Goal: Task Accomplishment & Management: Complete application form

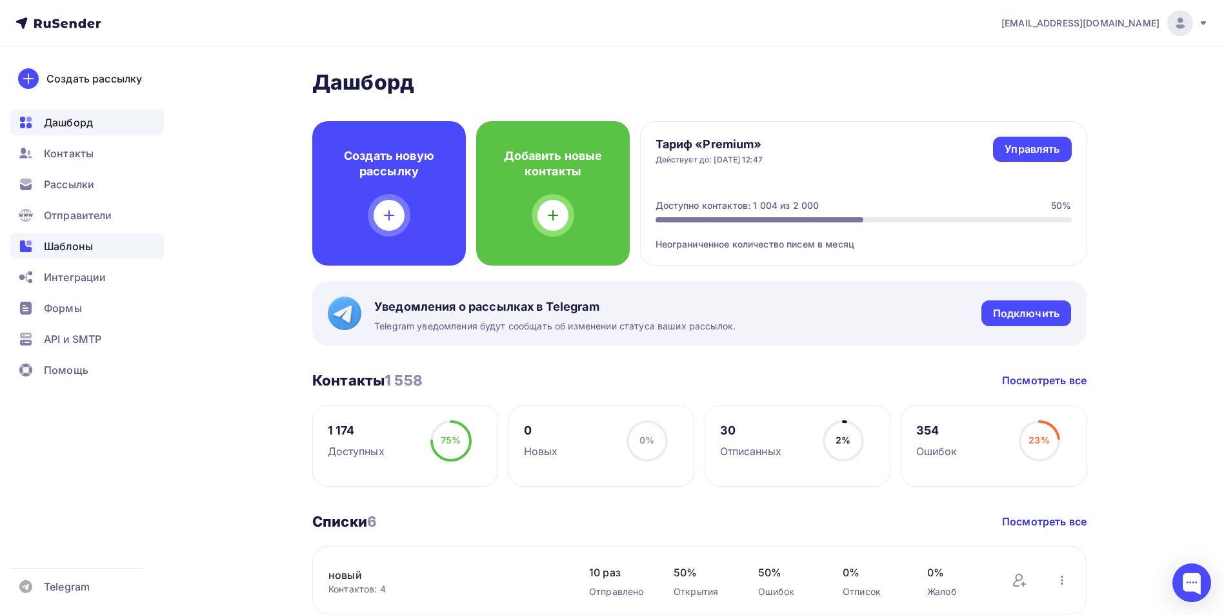
click at [55, 239] on span "Шаблоны" at bounding box center [68, 246] width 49 height 15
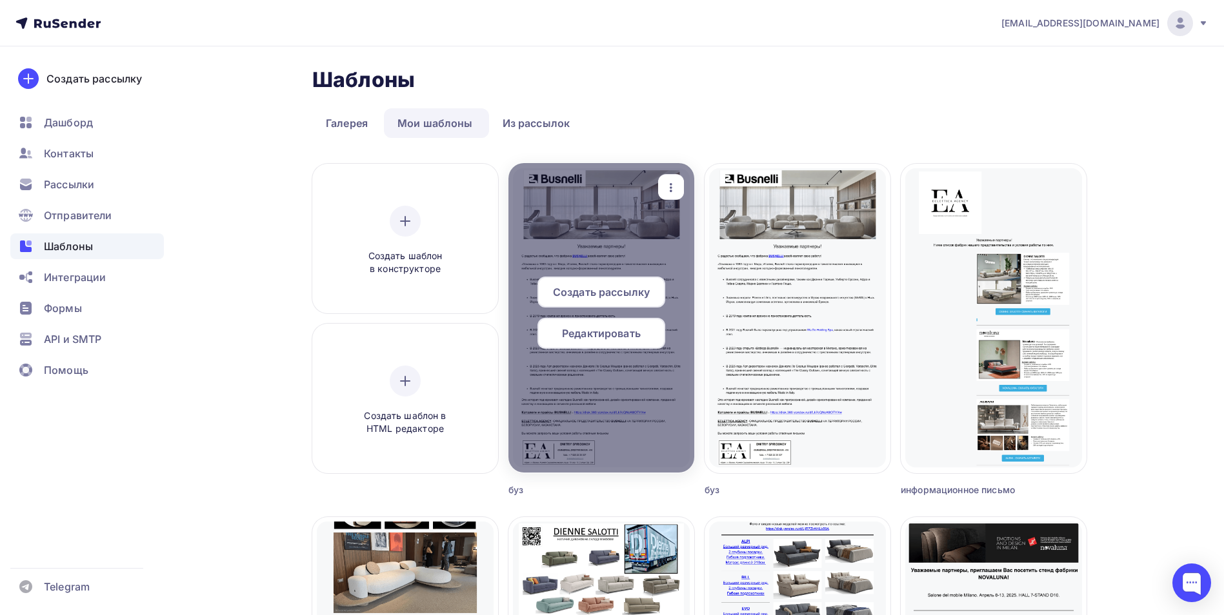
click at [610, 337] on span "Редактировать" at bounding box center [601, 333] width 79 height 15
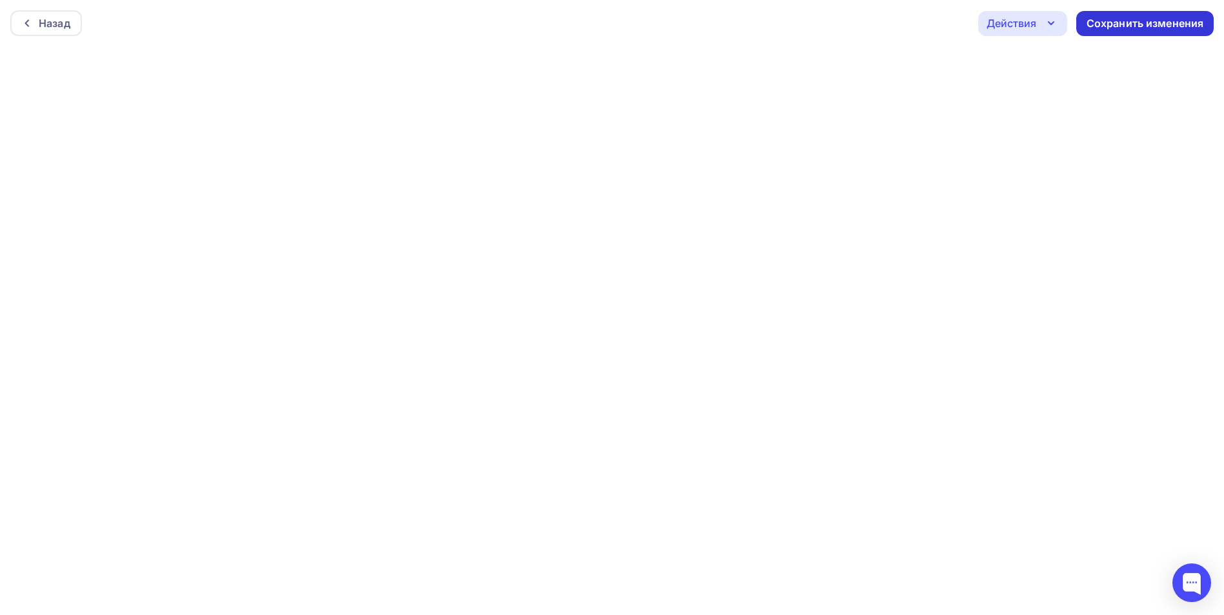
click at [1159, 24] on div "Сохранить изменения" at bounding box center [1144, 23] width 117 height 15
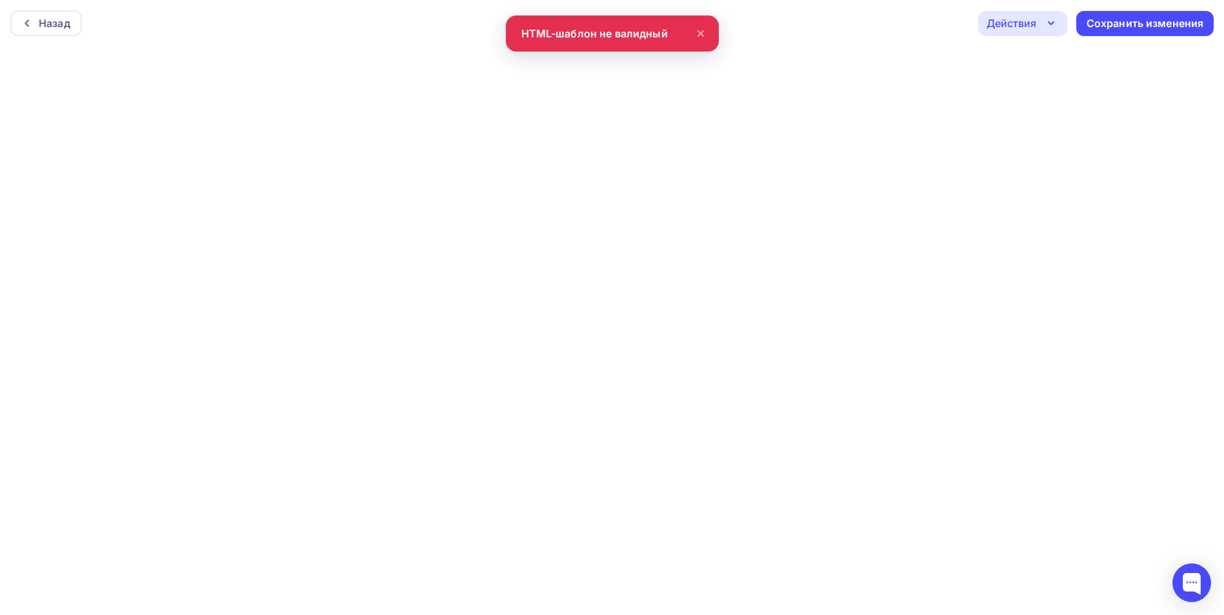
click at [1039, 30] on div "Действия" at bounding box center [1022, 23] width 89 height 25
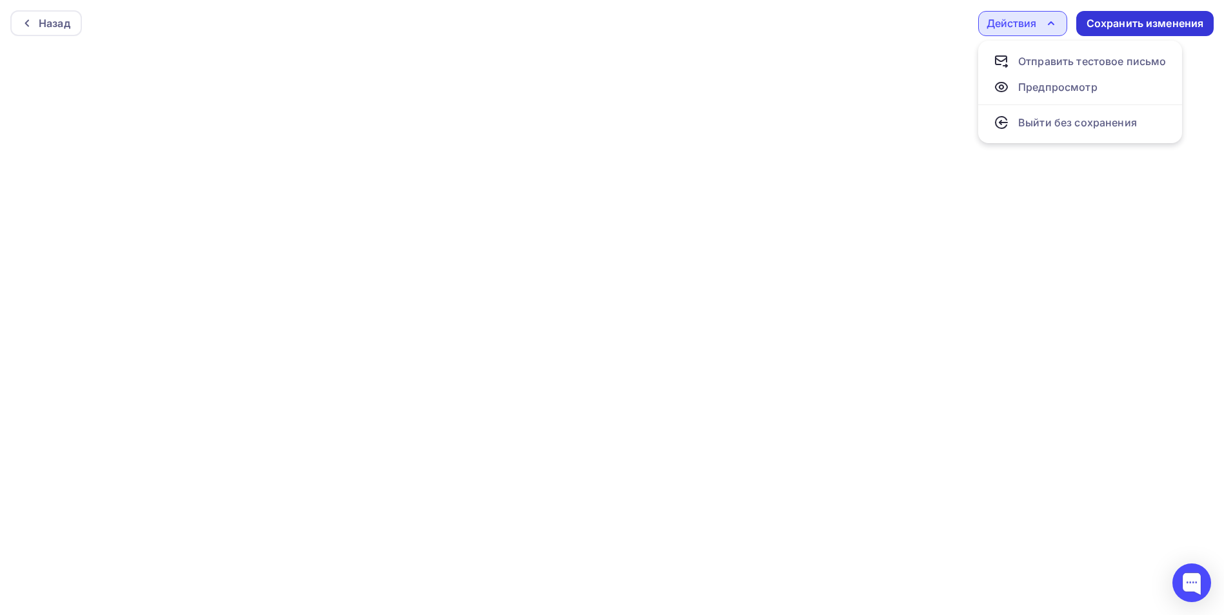
click at [1103, 14] on div "Сохранить изменения" at bounding box center [1144, 23] width 137 height 25
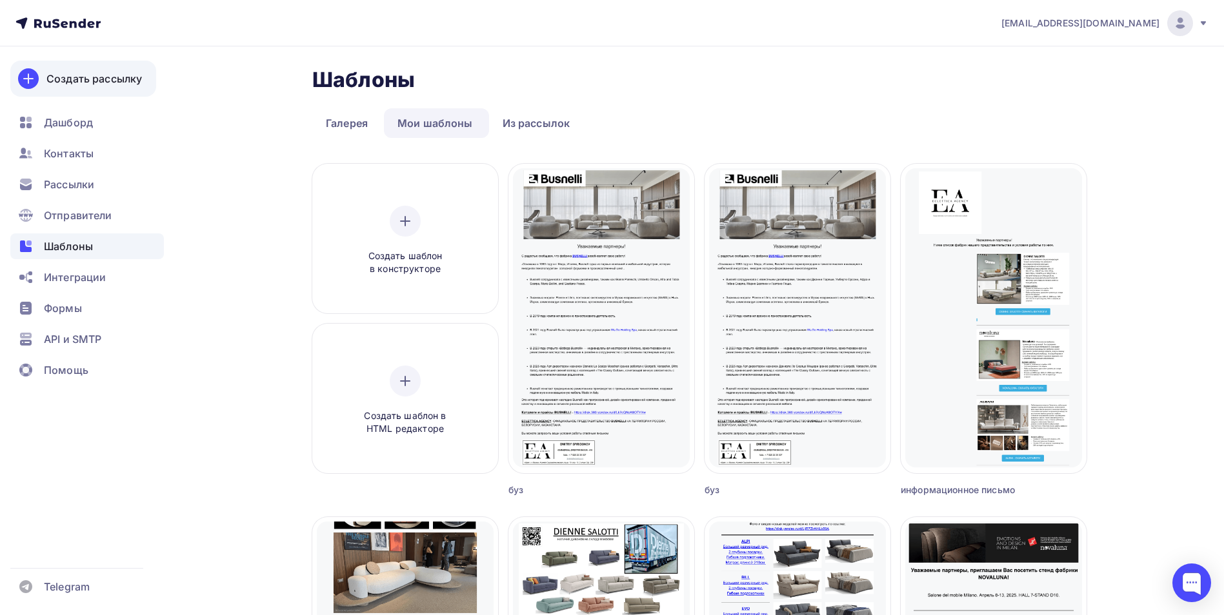
click at [90, 74] on div "Создать рассылку" at bounding box center [93, 78] width 95 height 15
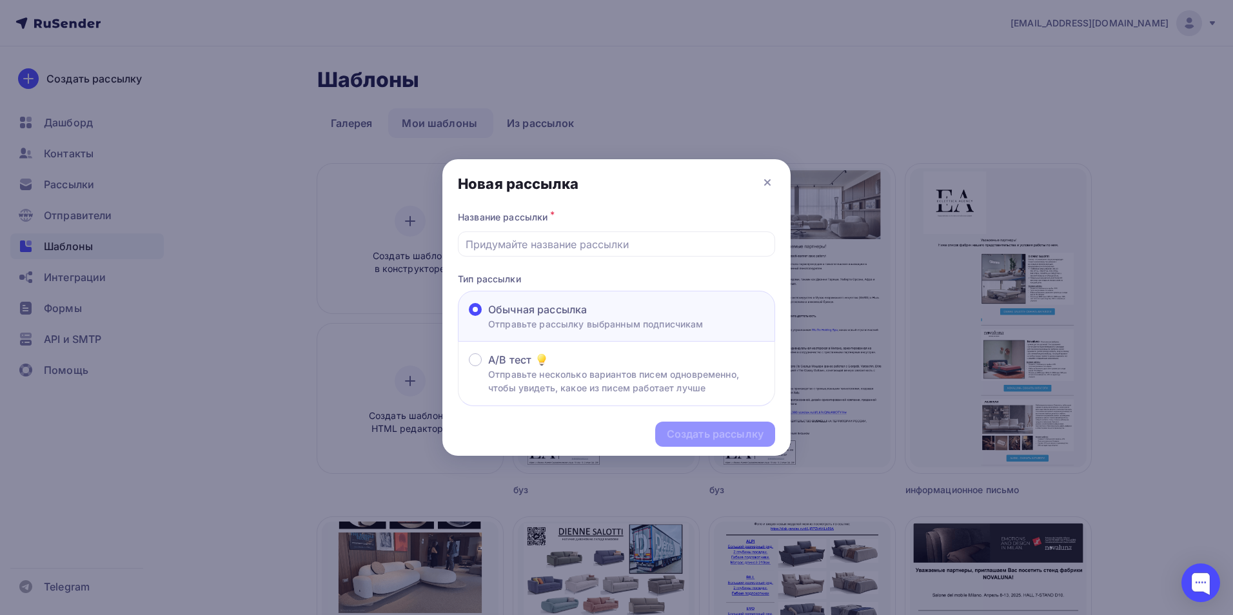
click at [477, 309] on span at bounding box center [475, 309] width 13 height 13
click at [488, 317] on input "Обычная рассылка Отправьте рассылку выбранным подписчикам" at bounding box center [488, 317] width 0 height 0
click at [551, 243] on input "text" at bounding box center [617, 244] width 303 height 15
type input "в"
type input "Dienne"
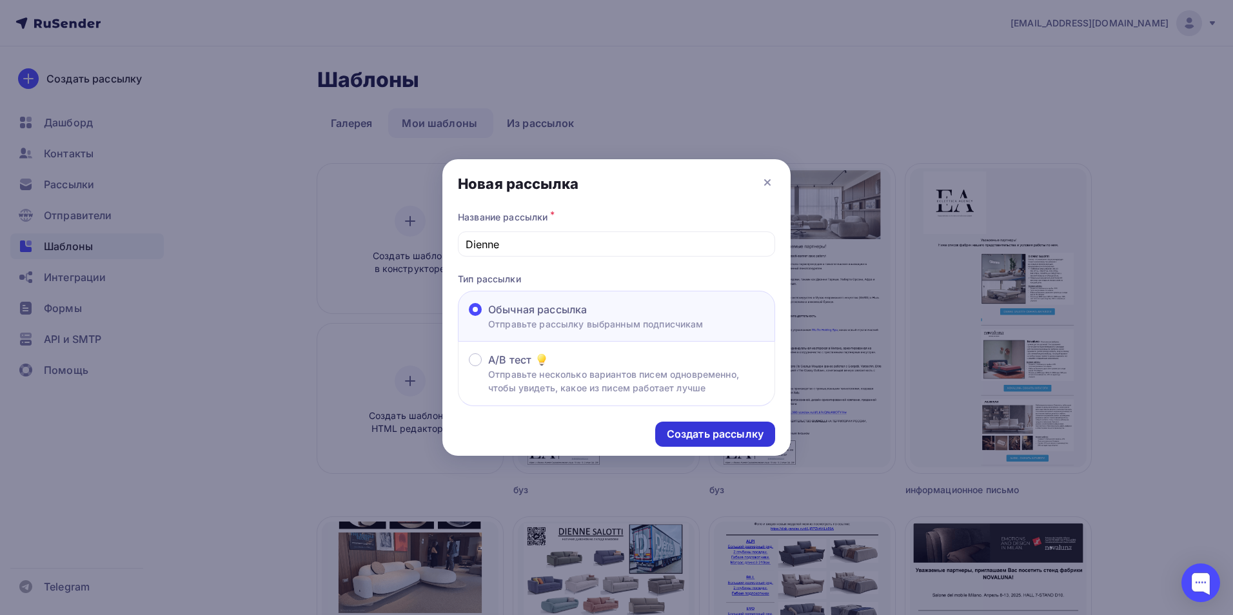
click at [739, 436] on div "Создать рассылку" at bounding box center [715, 434] width 97 height 15
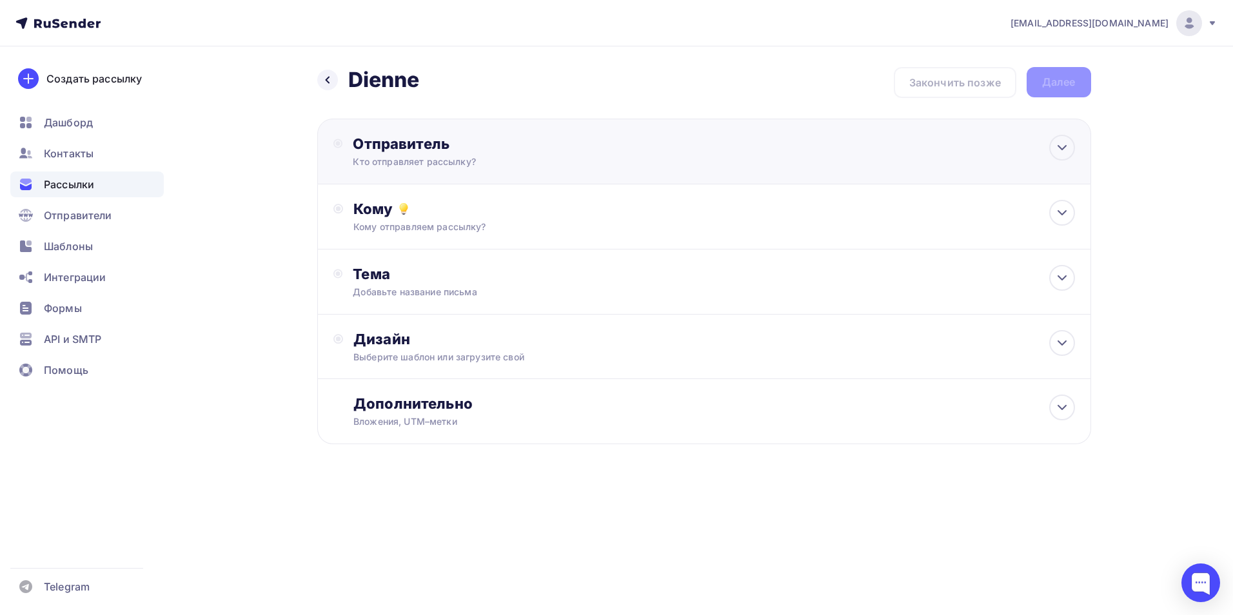
click at [426, 160] on div "Кто отправляет рассылку?" at bounding box center [479, 161] width 252 height 13
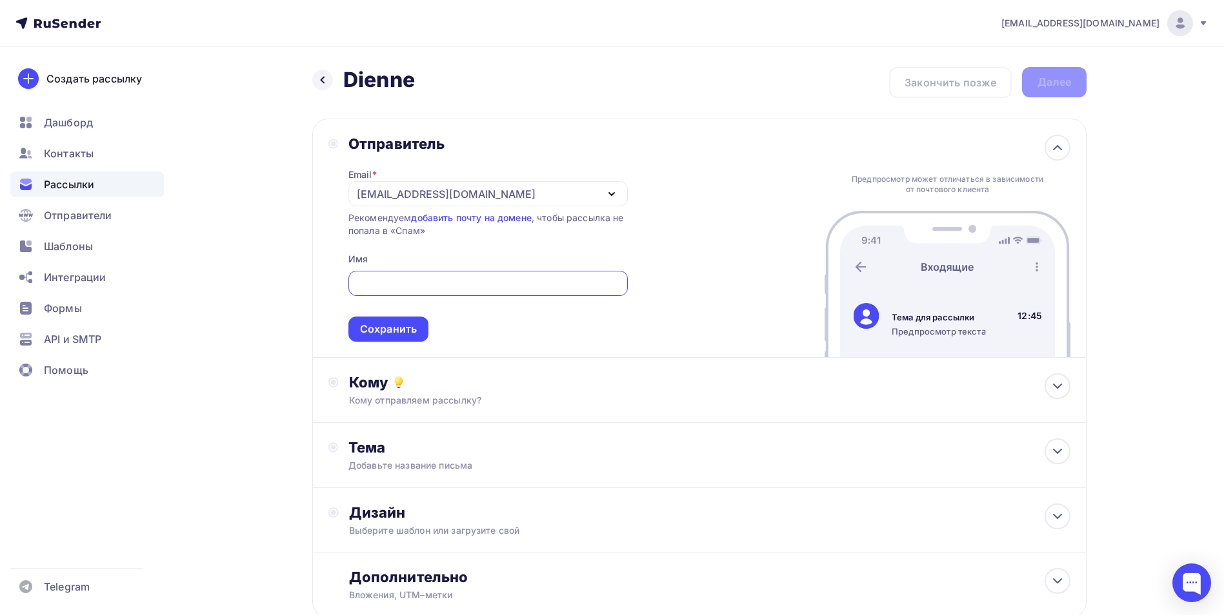
click at [385, 283] on input "text" at bounding box center [487, 283] width 264 height 15
type input "[PERSON_NAME]"
click at [388, 324] on div "Сохранить" at bounding box center [388, 329] width 57 height 15
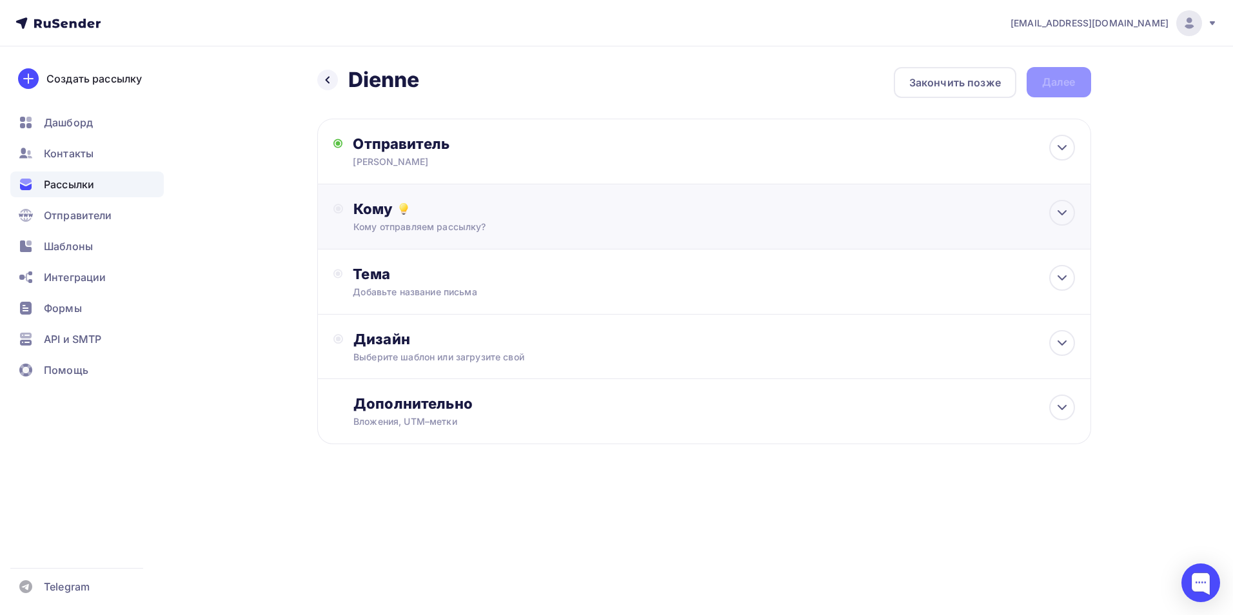
click at [409, 219] on div "Кому Кому отправляем рассылку? Списки получателей Выберите список Все списки id…" at bounding box center [713, 217] width 721 height 34
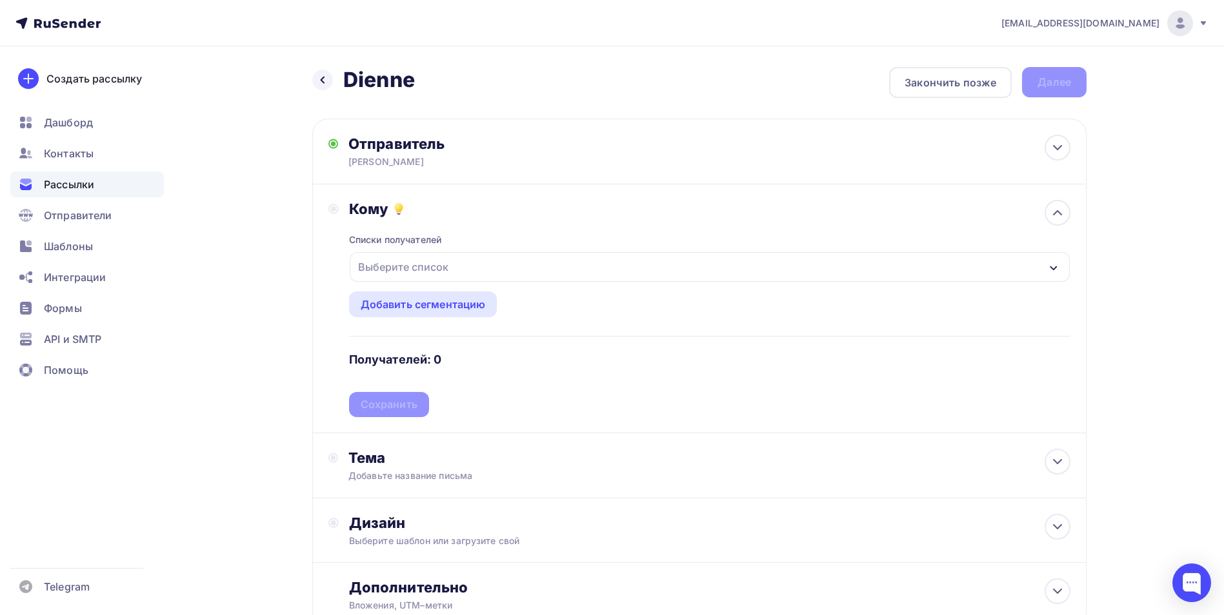
click at [430, 272] on div "Выберите список" at bounding box center [403, 266] width 101 height 23
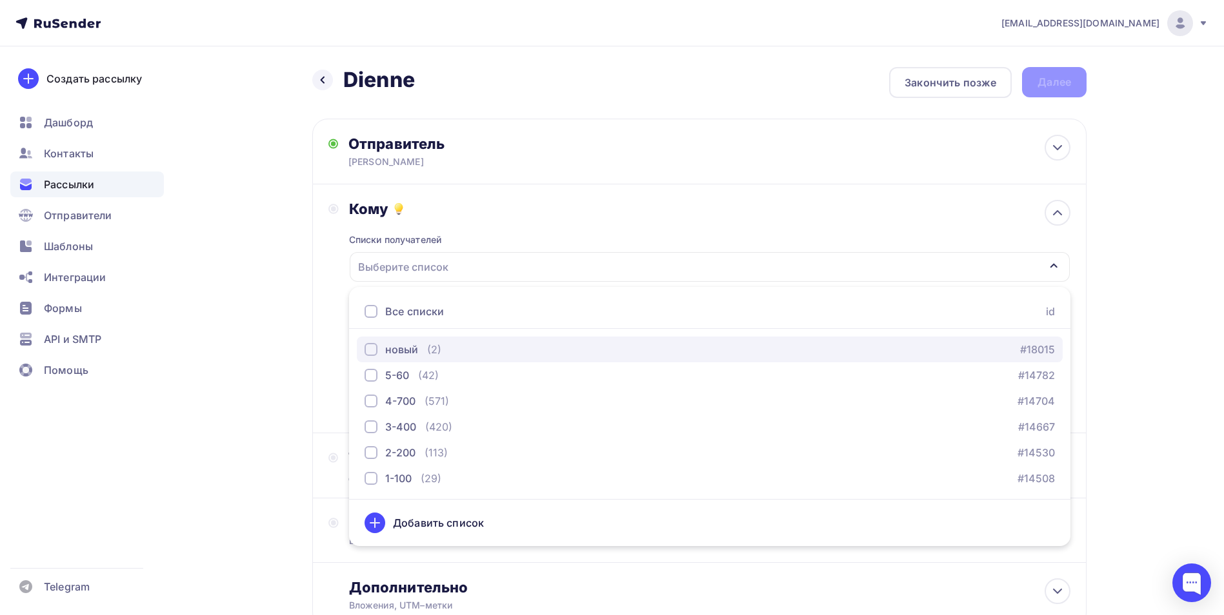
click at [369, 350] on div "button" at bounding box center [370, 349] width 13 height 13
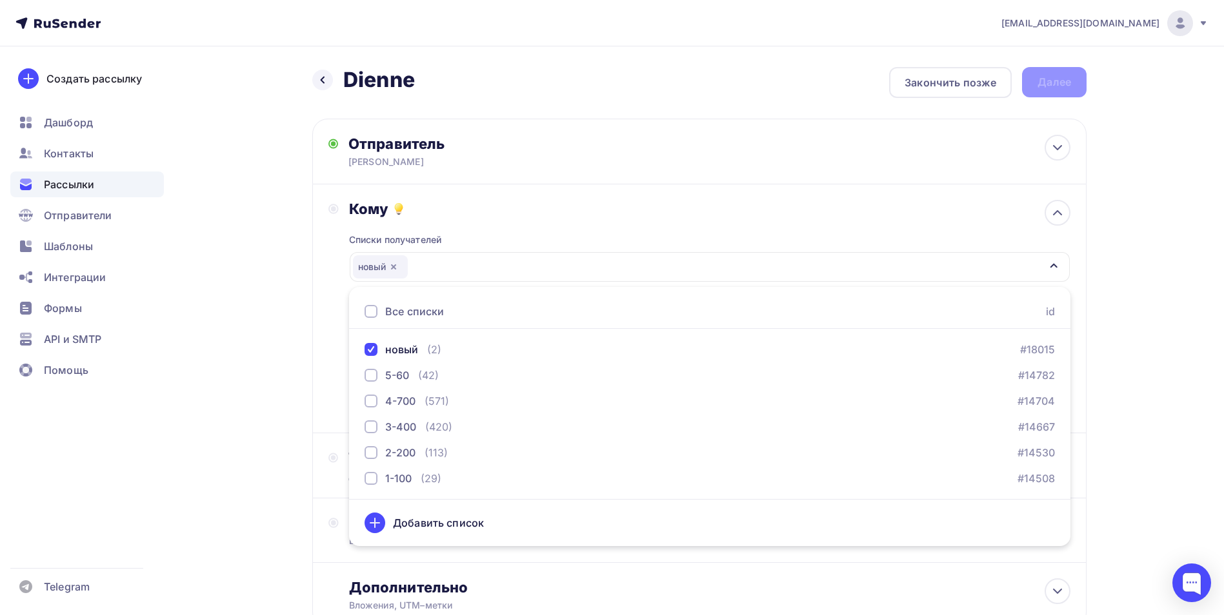
click at [1133, 267] on div "Назад Dienne Dienne Закончить позже Далее Отправитель [PERSON_NAME] Email * [EM…" at bounding box center [611, 378] width 1057 height 665
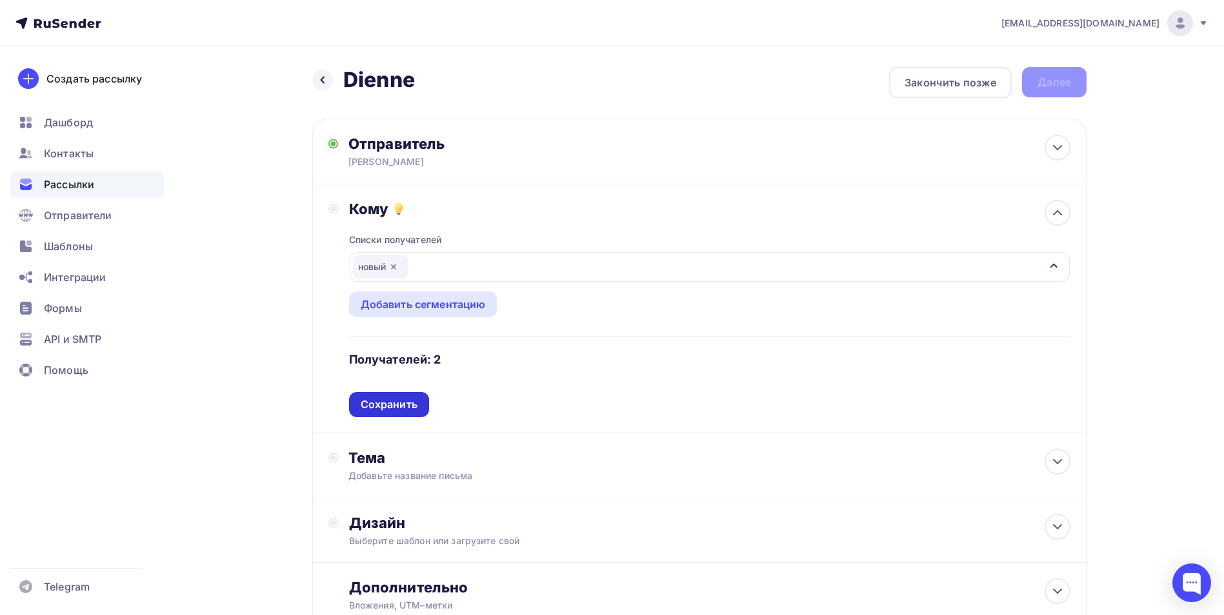
click at [397, 403] on div "Сохранить" at bounding box center [389, 404] width 57 height 15
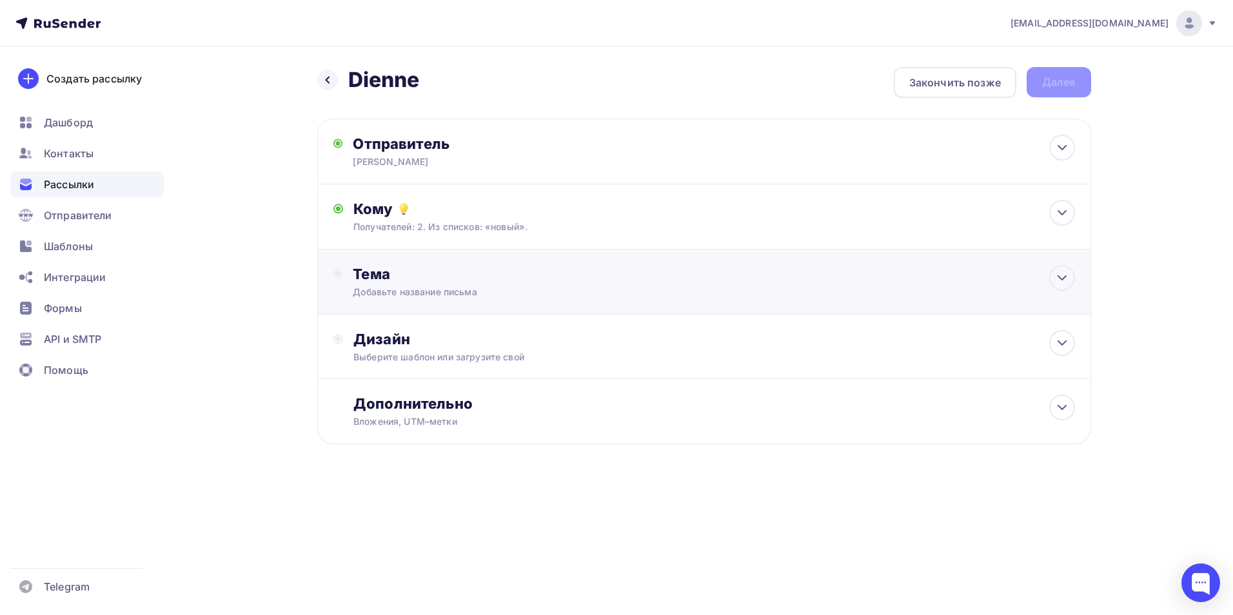
click at [403, 259] on div "Тема Добавьте название письма Тема * Рекомендуем использовать не более 150 симв…" at bounding box center [704, 282] width 774 height 65
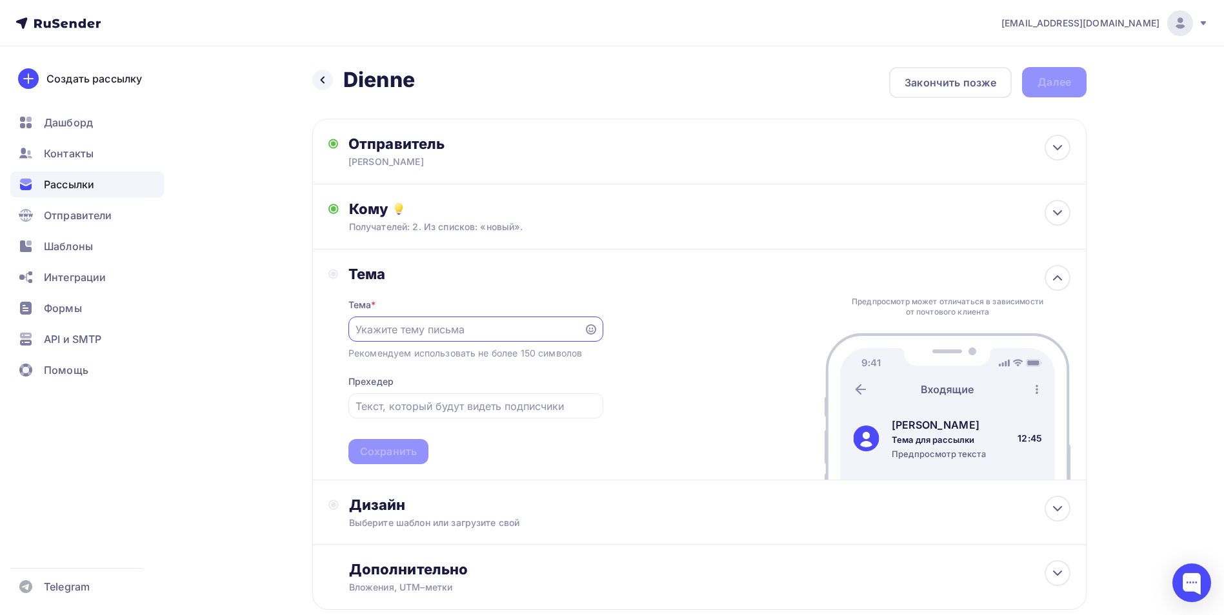
click at [433, 331] on input "text" at bounding box center [465, 329] width 221 height 15
type input "В"
type input "[PERSON_NAME]- ТОП 5 МОДЕЛЕЙ 2025г."
click at [456, 404] on input "text" at bounding box center [475, 406] width 240 height 15
drag, startPoint x: 548, startPoint y: 324, endPoint x: 321, endPoint y: 315, distance: 227.2
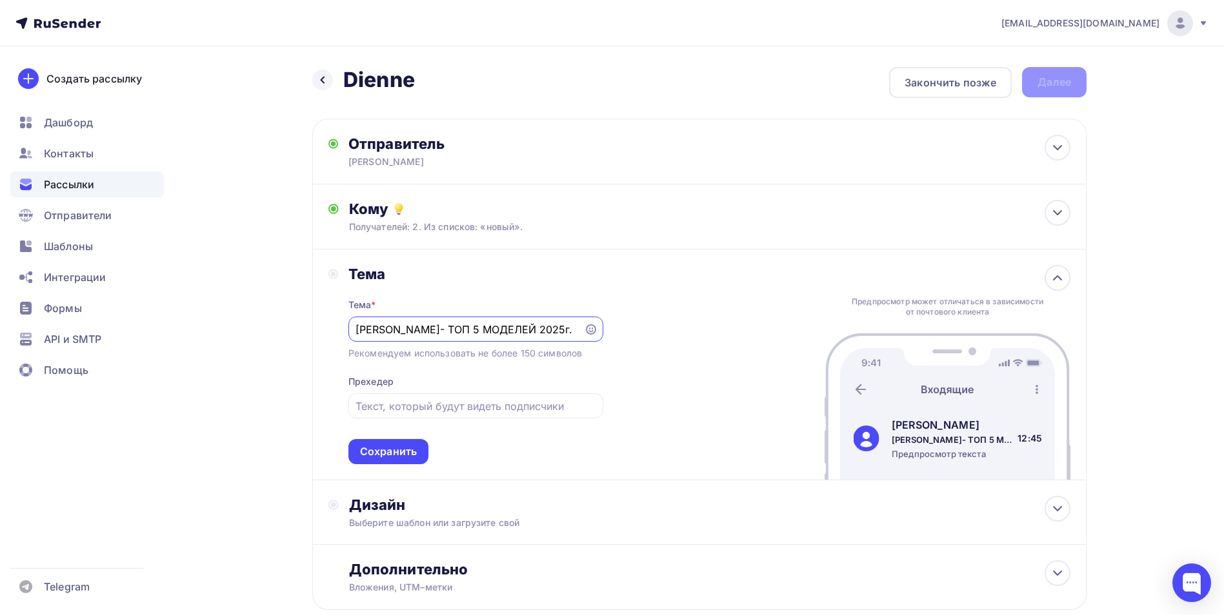
click at [321, 315] on div "Тема Тема * [PERSON_NAME]- ТОП 5 МОДЕЛЕЙ 2025г. Рекомендуем использовать не бол…" at bounding box center [699, 365] width 774 height 231
click at [421, 405] on input "text" at bounding box center [475, 406] width 240 height 15
paste input "[PERSON_NAME]- ТОП 5 МОДЕЛЕЙ 2025г."
type input "[PERSON_NAME]- ТОП 5 МОДЕЛЕЙ 2025г."
click at [374, 450] on div "Сохранить" at bounding box center [388, 451] width 57 height 15
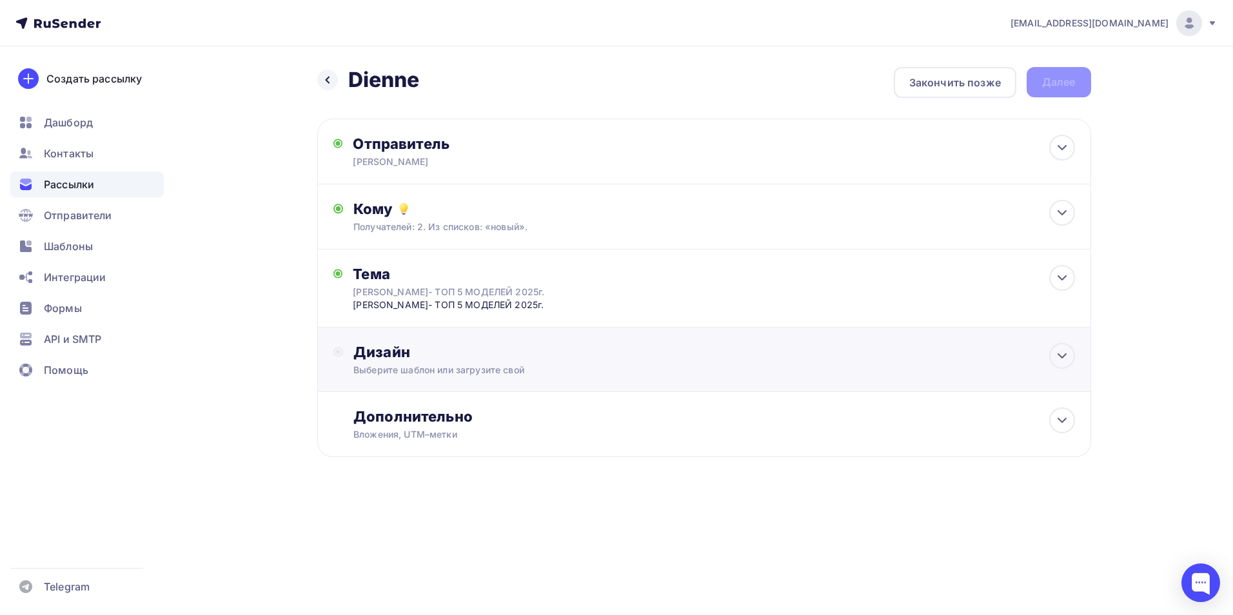
click at [417, 359] on div "Дизайн" at bounding box center [713, 352] width 721 height 18
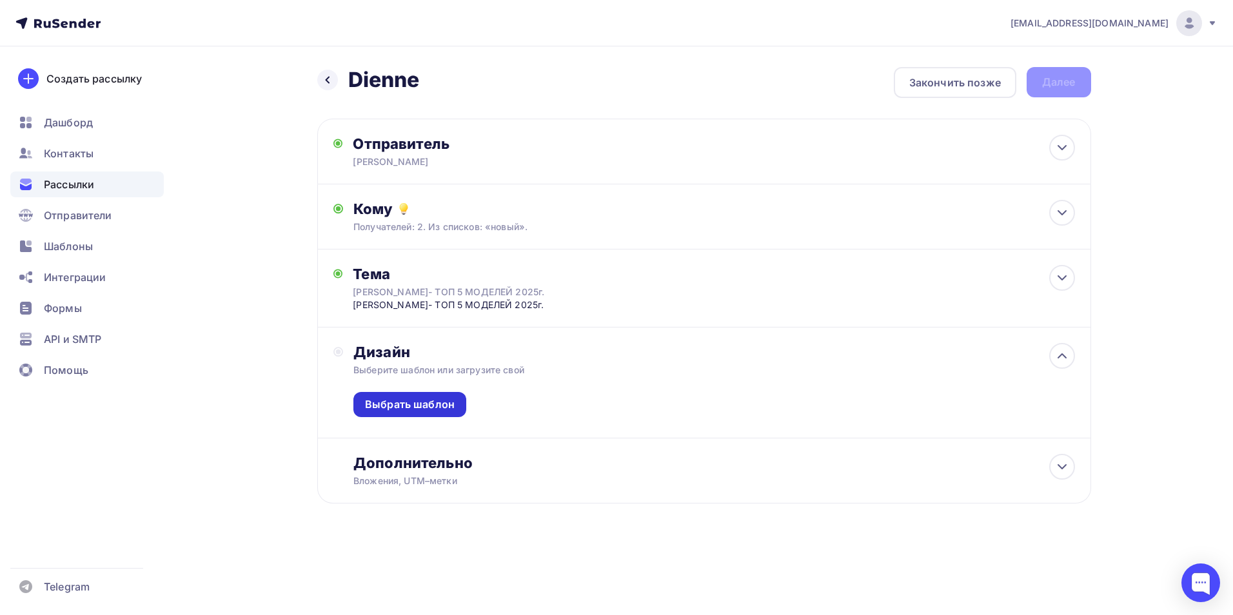
click at [416, 405] on div "Выбрать шаблон" at bounding box center [410, 404] width 90 height 15
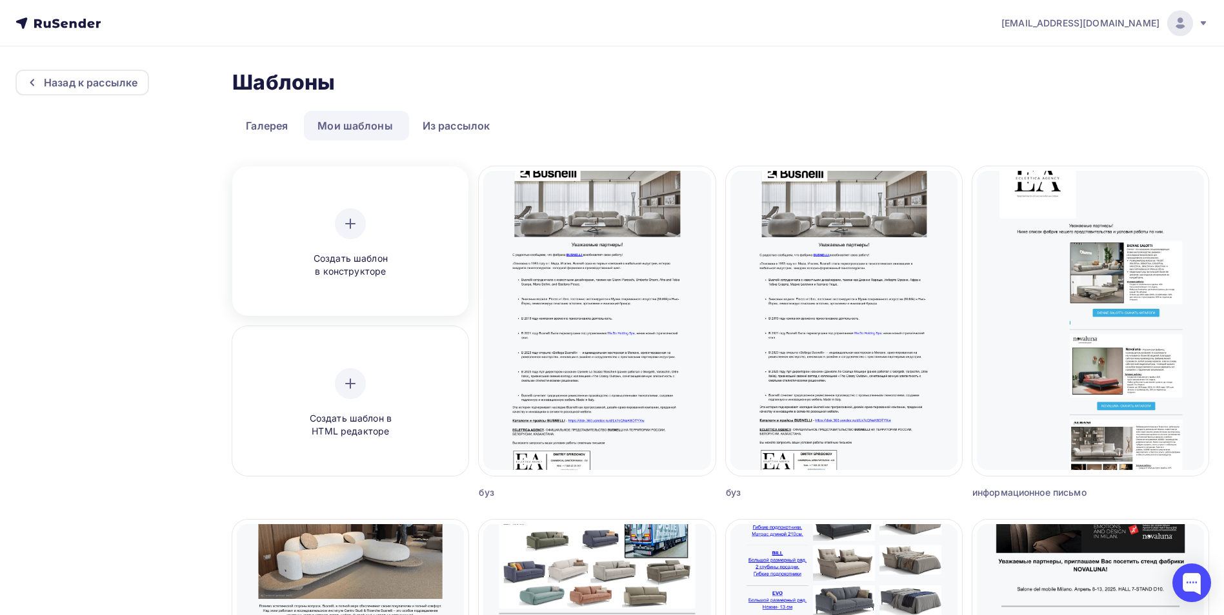
click at [355, 233] on div at bounding box center [350, 223] width 31 height 31
